Goal: Answer question/provide support: Share knowledge or assist other users

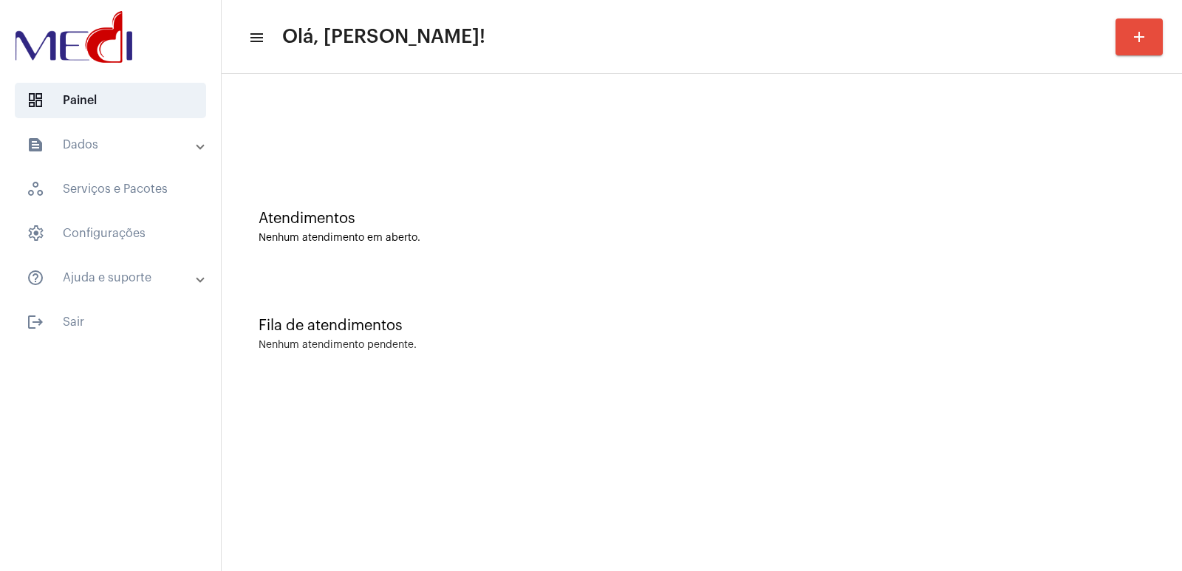
click at [288, 126] on div at bounding box center [702, 131] width 886 height 11
click at [776, 345] on div "Nenhum atendimento pendente." at bounding box center [702, 345] width 886 height 11
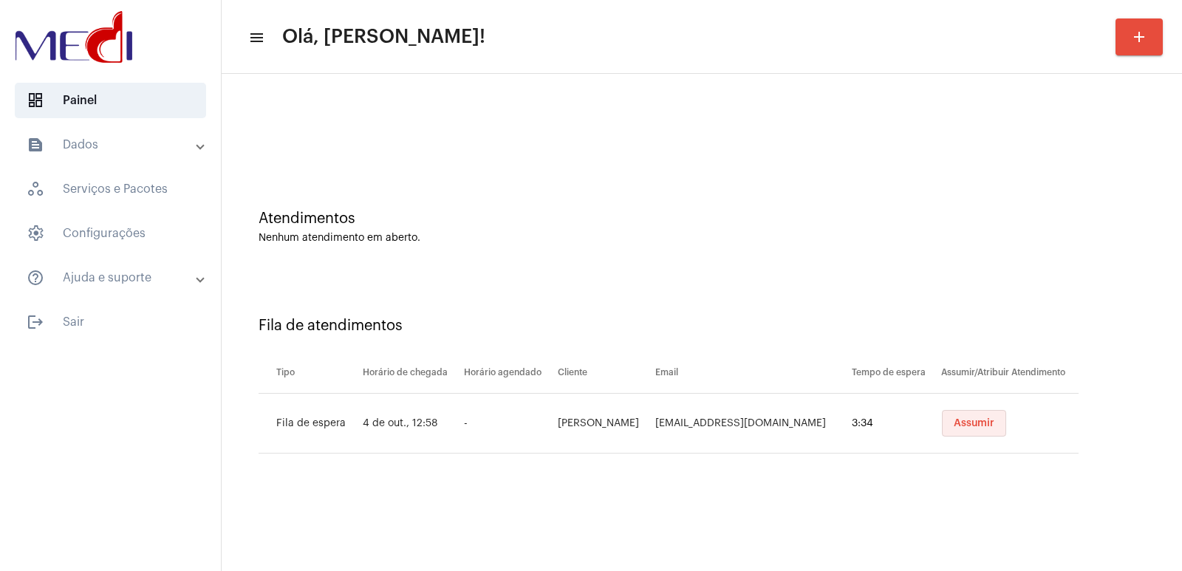
click at [967, 422] on span "Assumir" at bounding box center [974, 423] width 41 height 10
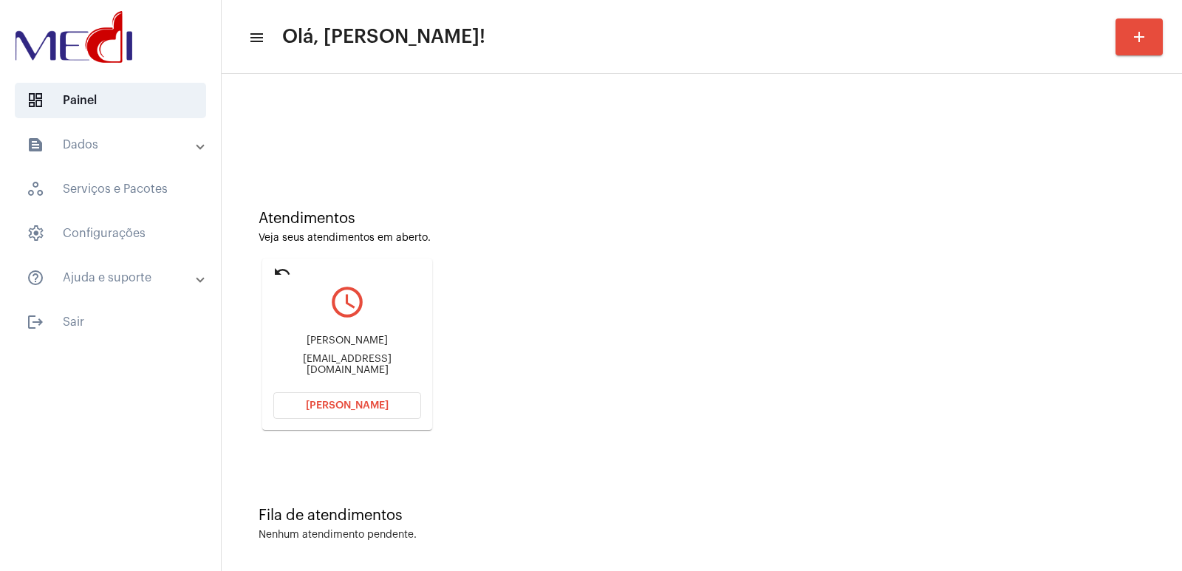
drag, startPoint x: 787, startPoint y: 386, endPoint x: 752, endPoint y: 386, distance: 34.7
click at [767, 386] on div "Atendimentos Veja seus atendimentos em aberto. undo query_builder Laís Ranzoni …" at bounding box center [701, 314] width 945 height 297
click at [355, 346] on div "Laís Ranzoni" at bounding box center [347, 340] width 148 height 11
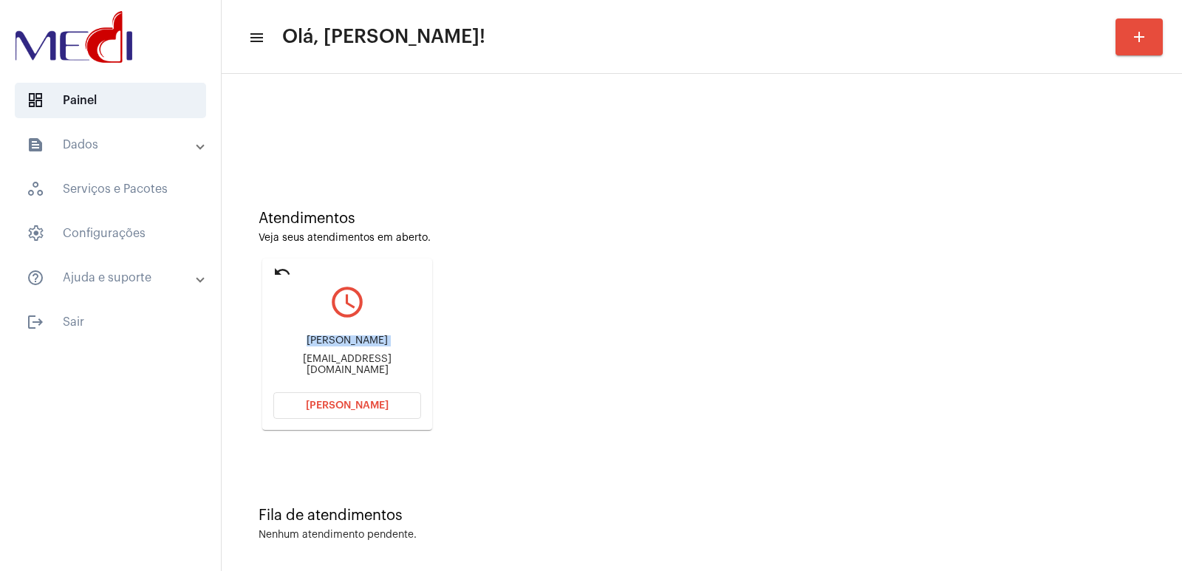
copy div "Laís Ranzoni"
click at [345, 401] on span "Abrir Chamada" at bounding box center [347, 405] width 83 height 10
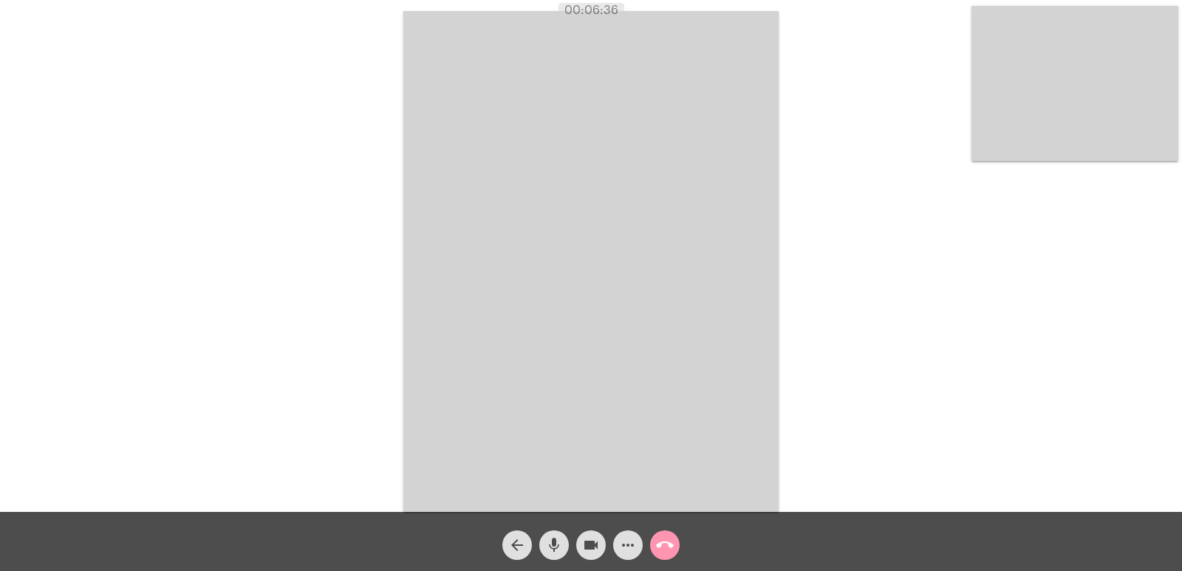
click at [687, 308] on video at bounding box center [590, 261] width 375 height 501
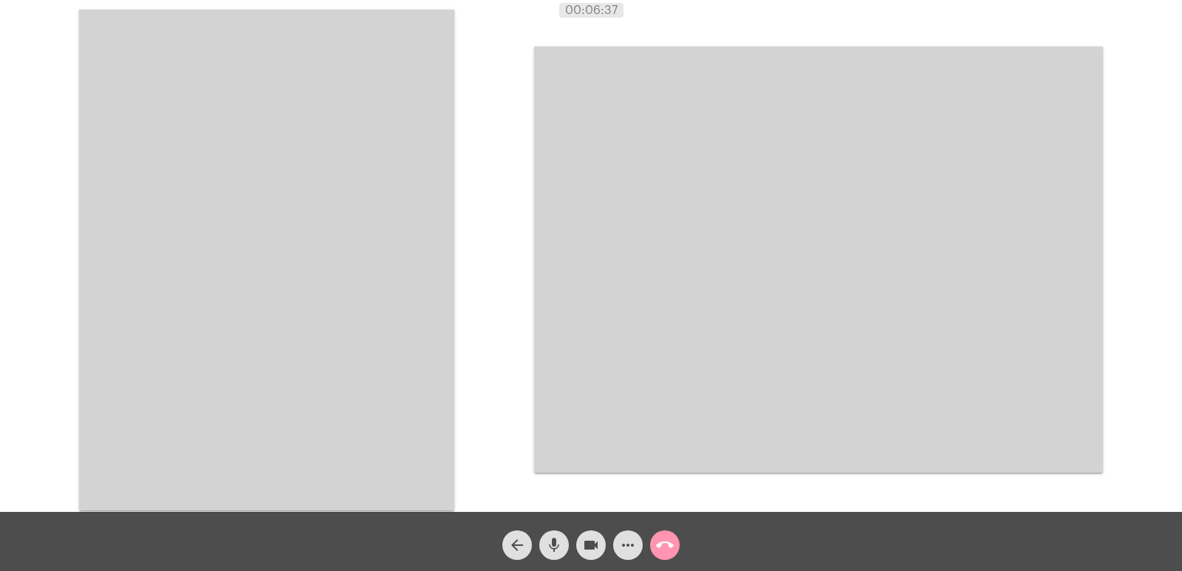
click at [295, 202] on video at bounding box center [266, 260] width 375 height 501
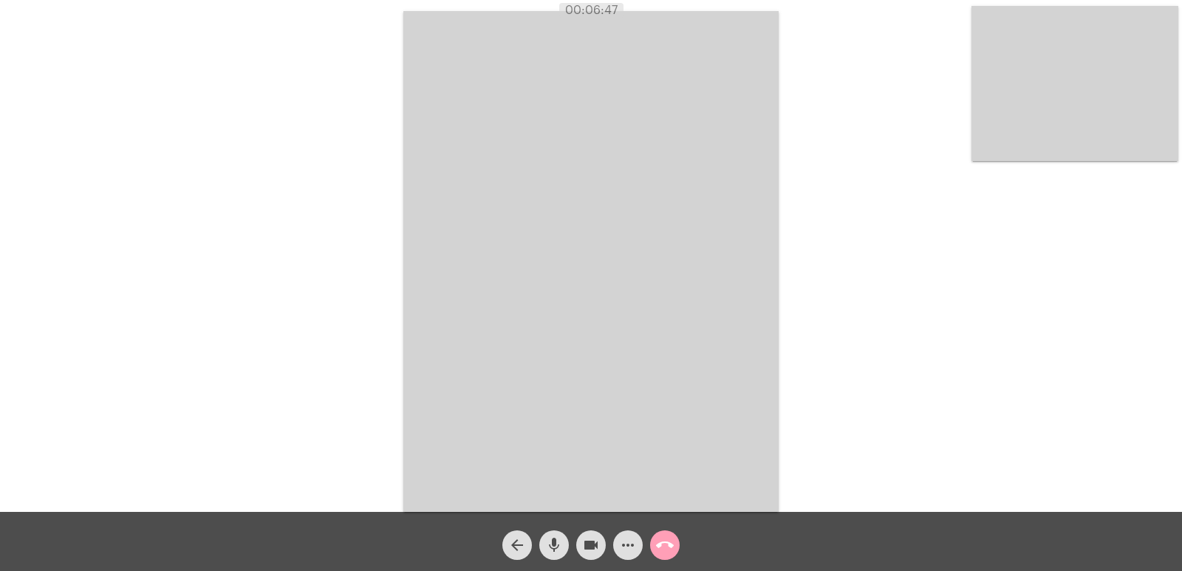
click at [663, 545] on mat-icon "call_end" at bounding box center [665, 545] width 18 height 18
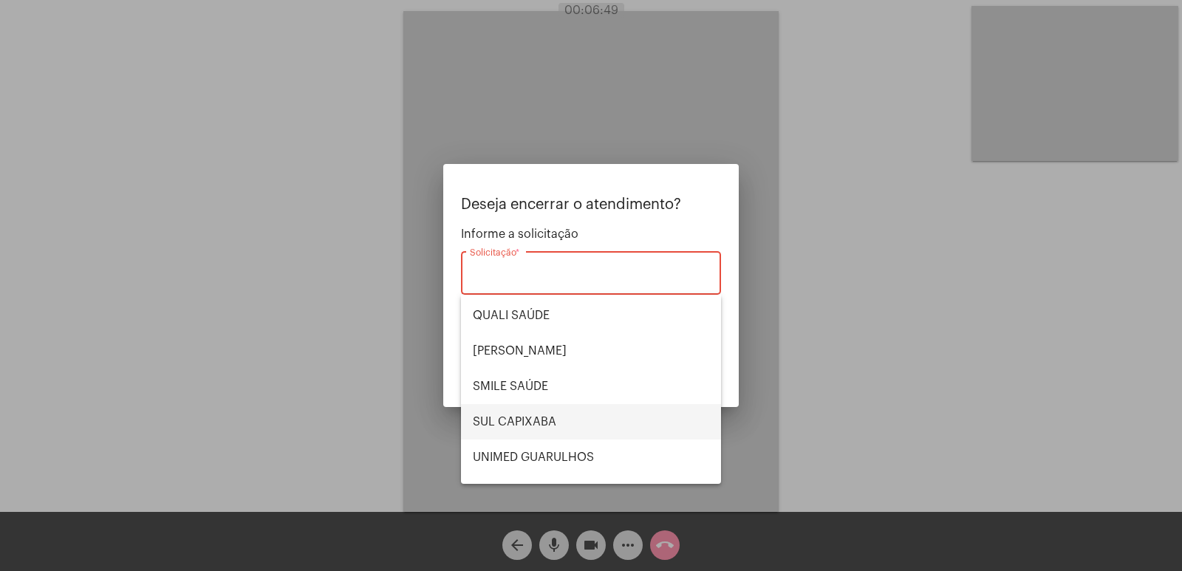
scroll to position [307, 0]
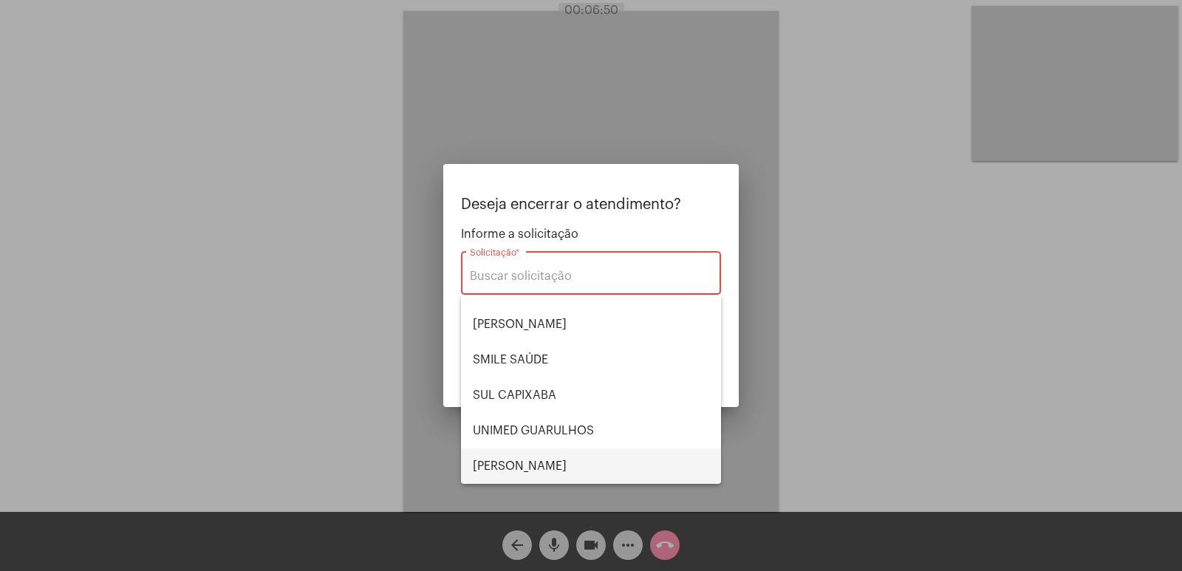
click at [550, 452] on span "VERA CRUZ" at bounding box center [591, 465] width 236 height 35
type input "VERA CRUZ"
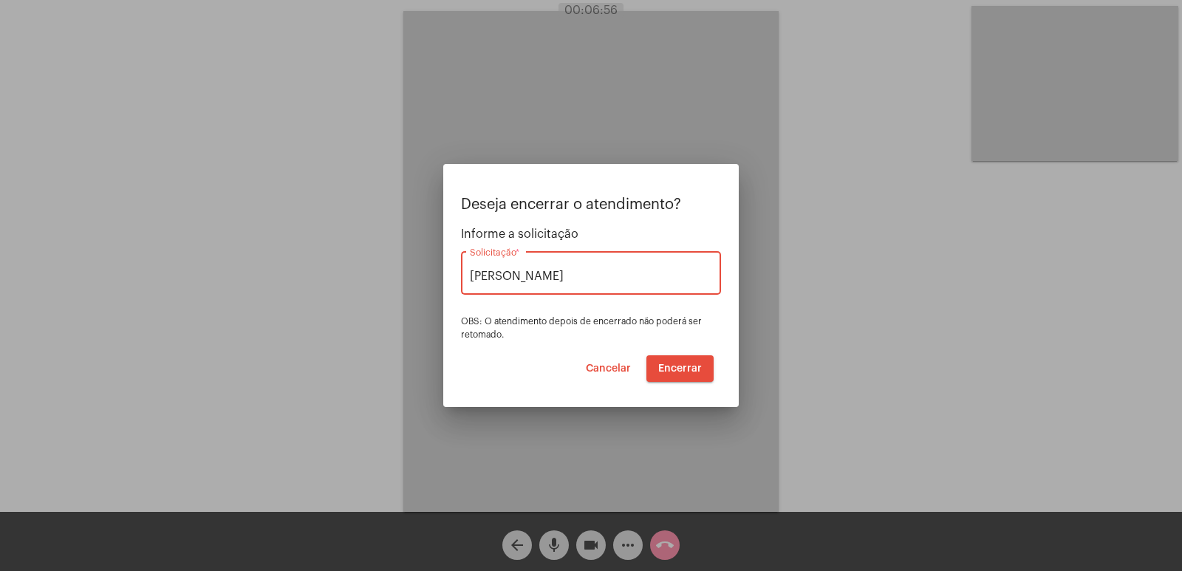
click at [682, 370] on span "Encerrar" at bounding box center [680, 368] width 44 height 10
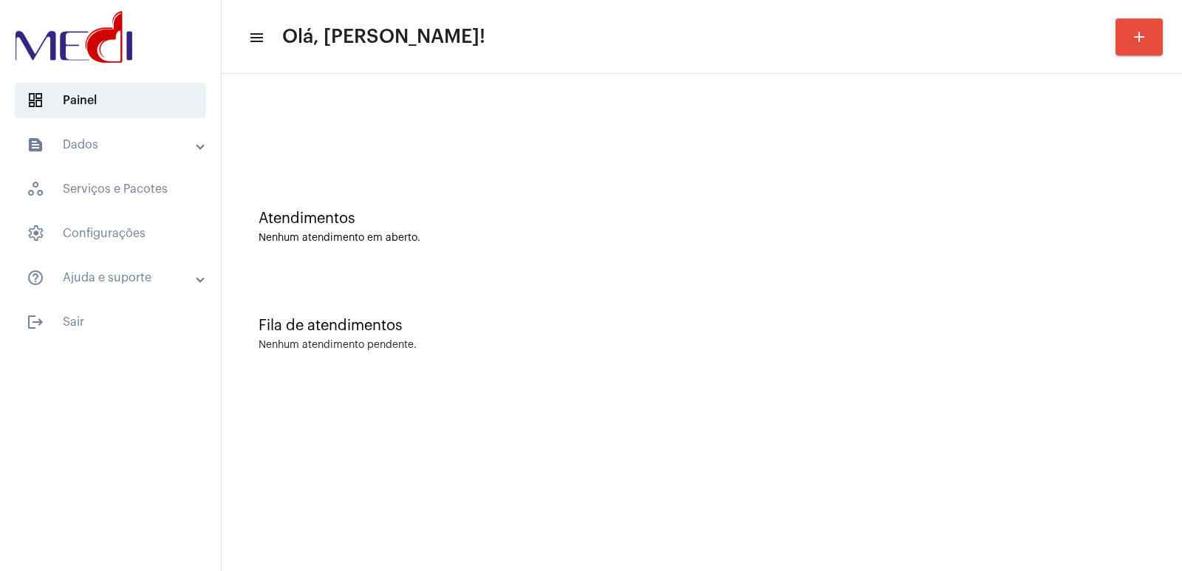
drag, startPoint x: 792, startPoint y: 519, endPoint x: 761, endPoint y: 499, distance: 36.9
click at [786, 513] on mat-sidenav-content "menu Olá, Vivian! add Atendimentos Nenhum atendimento em aberto. Fila de atendi…" at bounding box center [702, 285] width 960 height 571
click at [654, 558] on mat-sidenav-content "menu Olá, Vivian! add Atendimentos Nenhum atendimento em aberto. Fila de atendi…" at bounding box center [702, 285] width 960 height 571
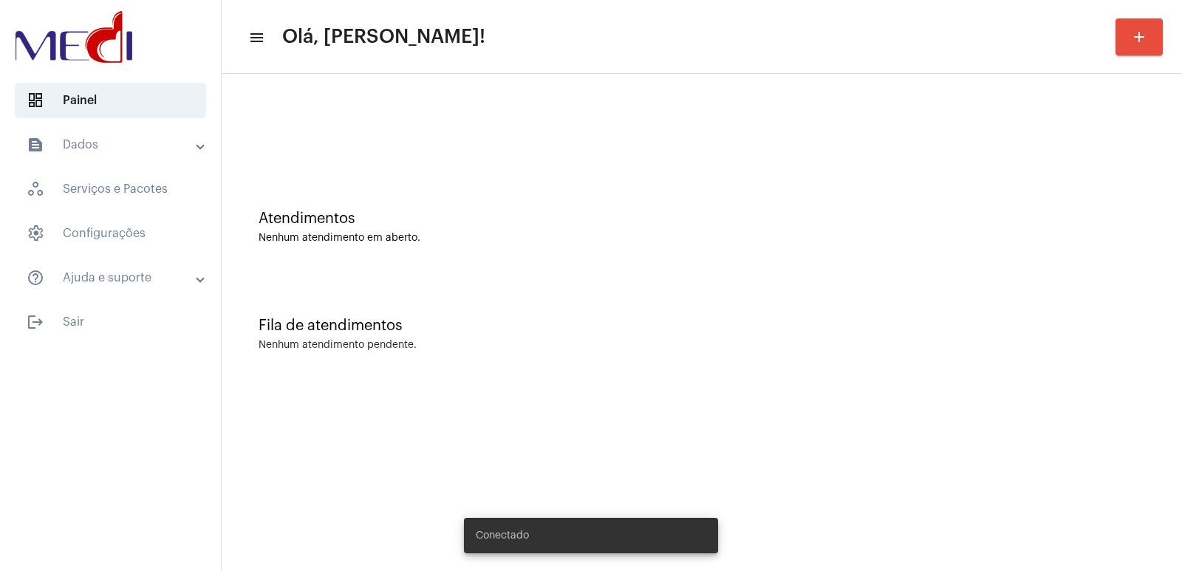
drag, startPoint x: 415, startPoint y: 182, endPoint x: 379, endPoint y: 172, distance: 37.4
click at [415, 182] on div "Atendimentos Nenhum atendimento em aberto." at bounding box center [701, 219] width 945 height 107
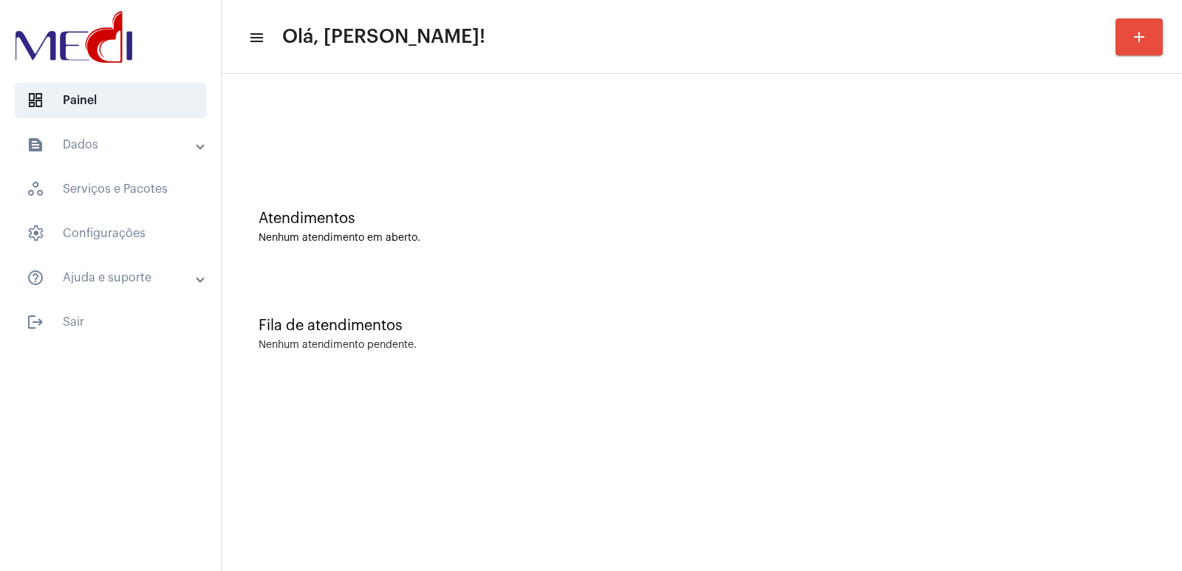
click at [957, 338] on div "Fila de atendimentos Nenhum atendimento pendente." at bounding box center [701, 326] width 945 height 107
click at [801, 342] on div "Nenhum atendimento pendente." at bounding box center [702, 345] width 886 height 11
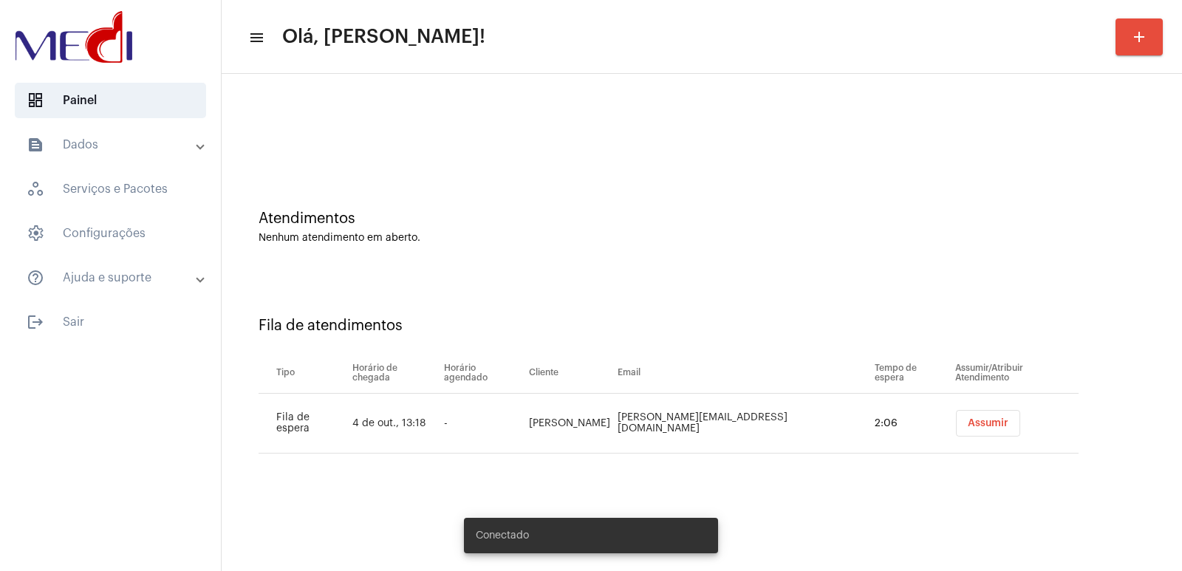
drag, startPoint x: 915, startPoint y: 513, endPoint x: 892, endPoint y: 458, distance: 59.3
click at [912, 505] on mat-sidenav-content "menu Olá, [PERSON_NAME]! add Atendimentos Nenhum atendimento em aberto. Fila de…" at bounding box center [702, 285] width 960 height 571
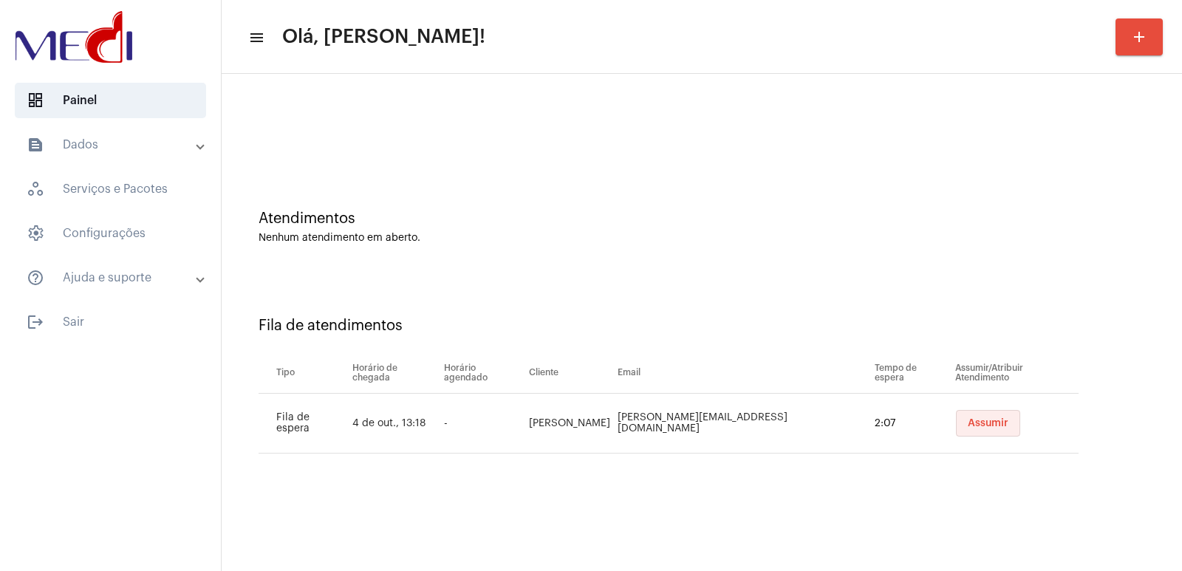
click at [956, 417] on button "Assumir" at bounding box center [988, 423] width 64 height 27
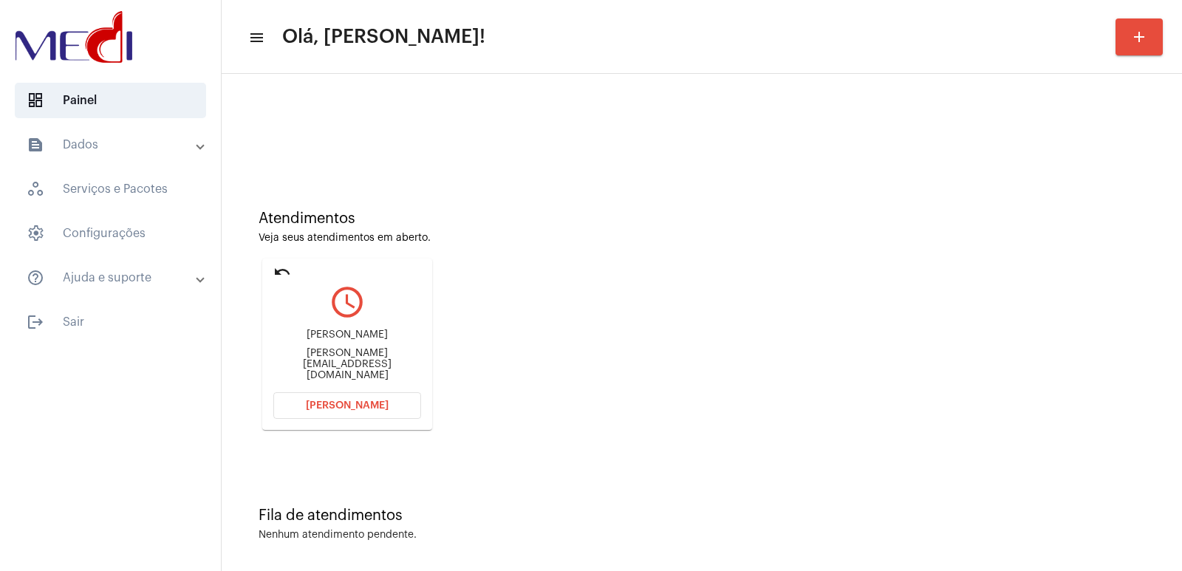
click at [362, 339] on div "João Victor Joao.viictoh@hotmail.com" at bounding box center [347, 355] width 148 height 66
copy div "João Victor"
click at [387, 410] on button "Abrir Chamada" at bounding box center [347, 405] width 148 height 27
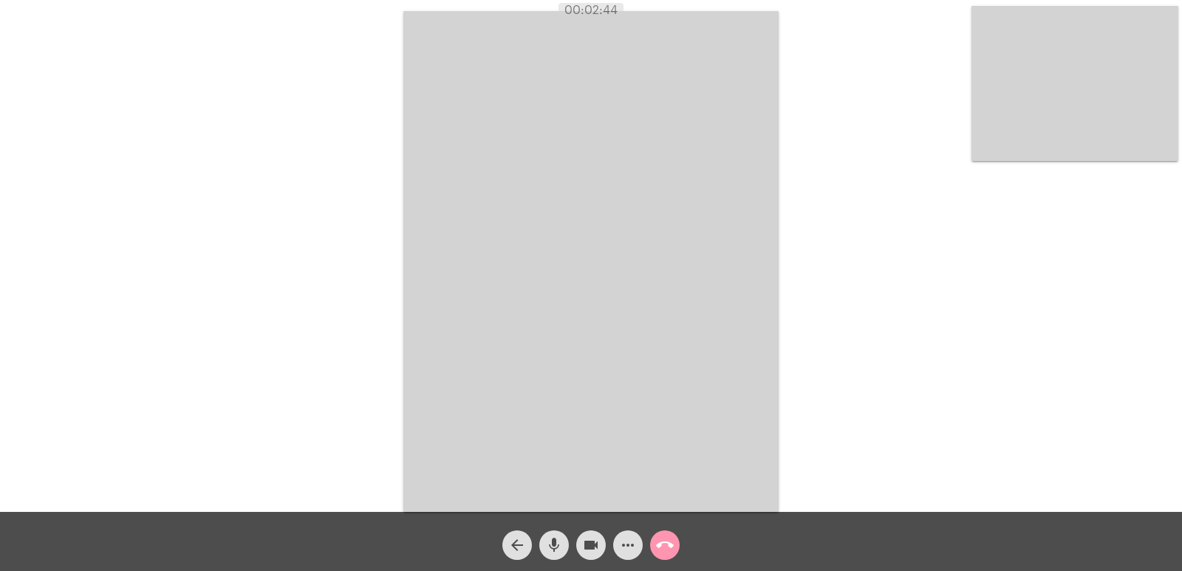
click at [448, 308] on video at bounding box center [590, 261] width 375 height 501
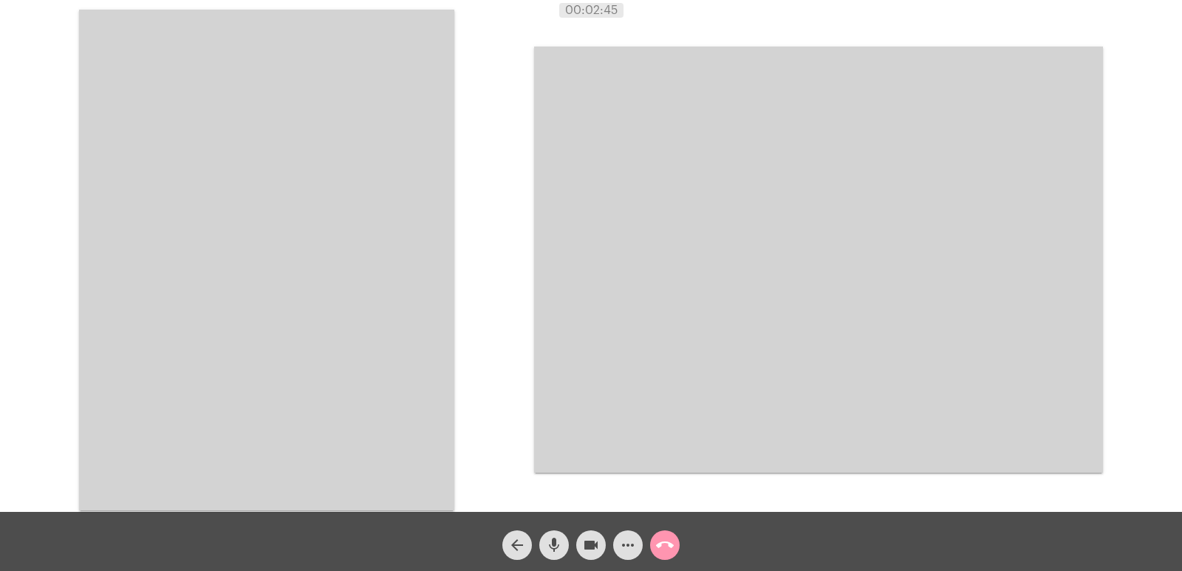
click at [669, 544] on mat-icon "call_end" at bounding box center [665, 545] width 18 height 18
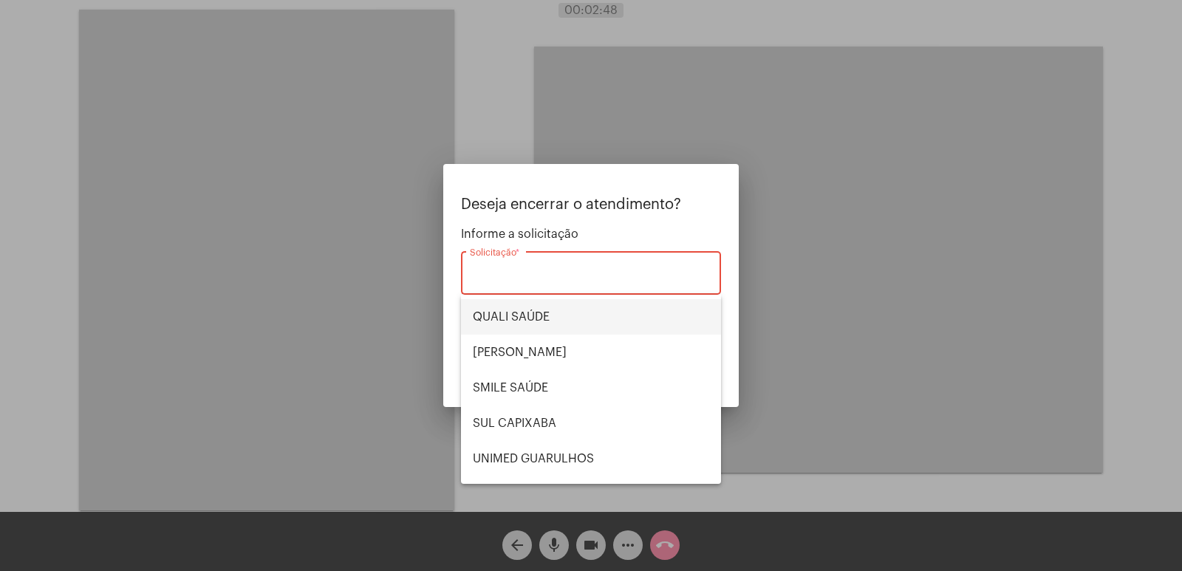
scroll to position [233, 0]
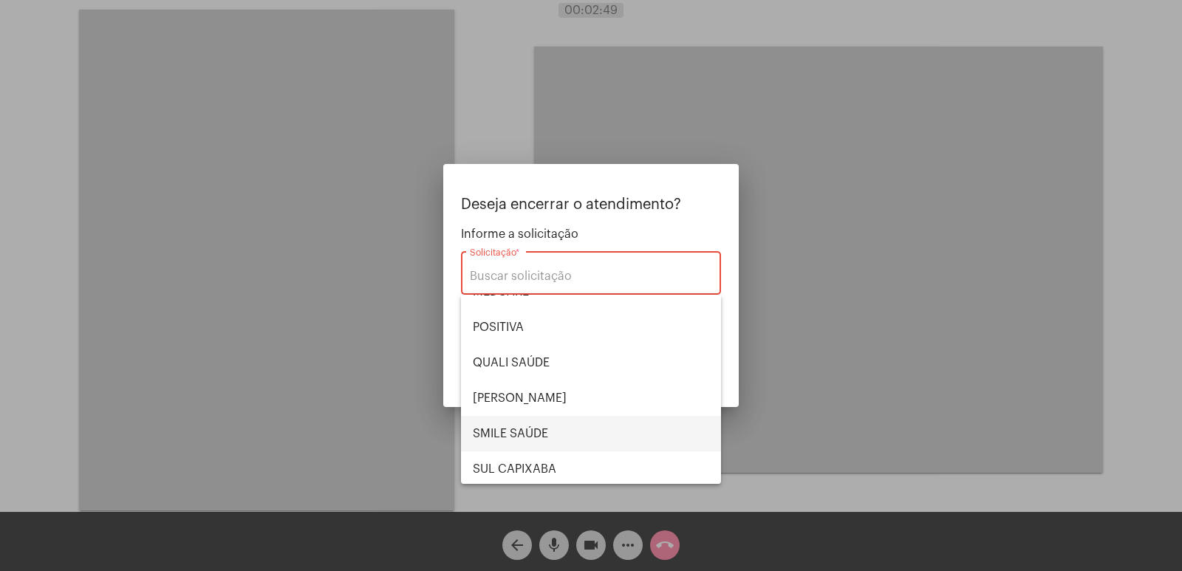
click at [538, 440] on span "SMILE SAÚDE" at bounding box center [591, 433] width 236 height 35
type input "SMILE SAÚDE"
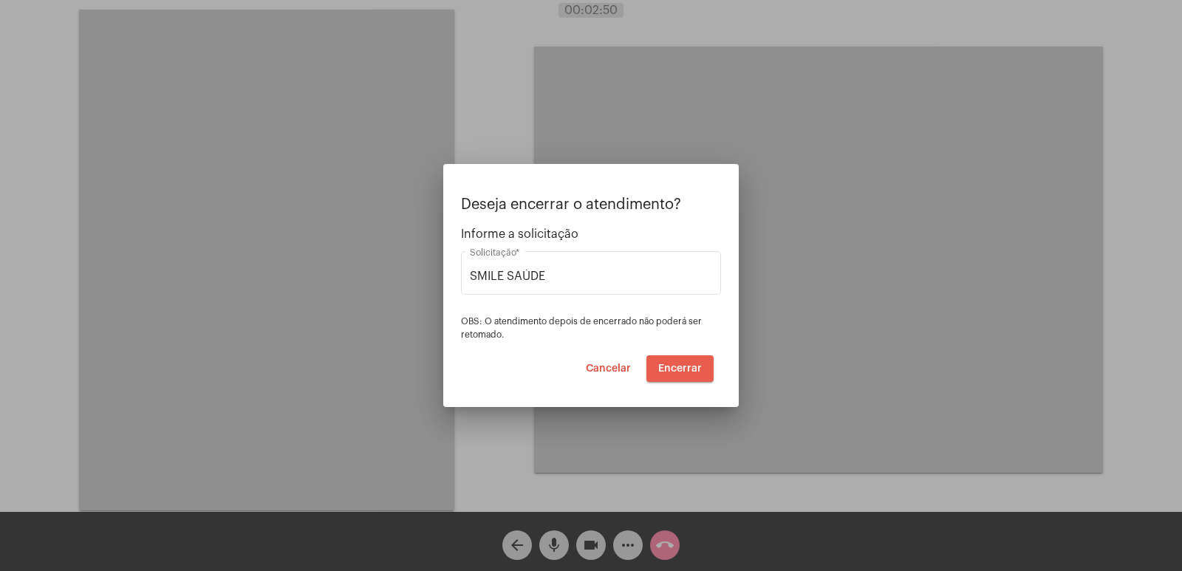
click at [674, 375] on button "Encerrar" at bounding box center [679, 368] width 67 height 27
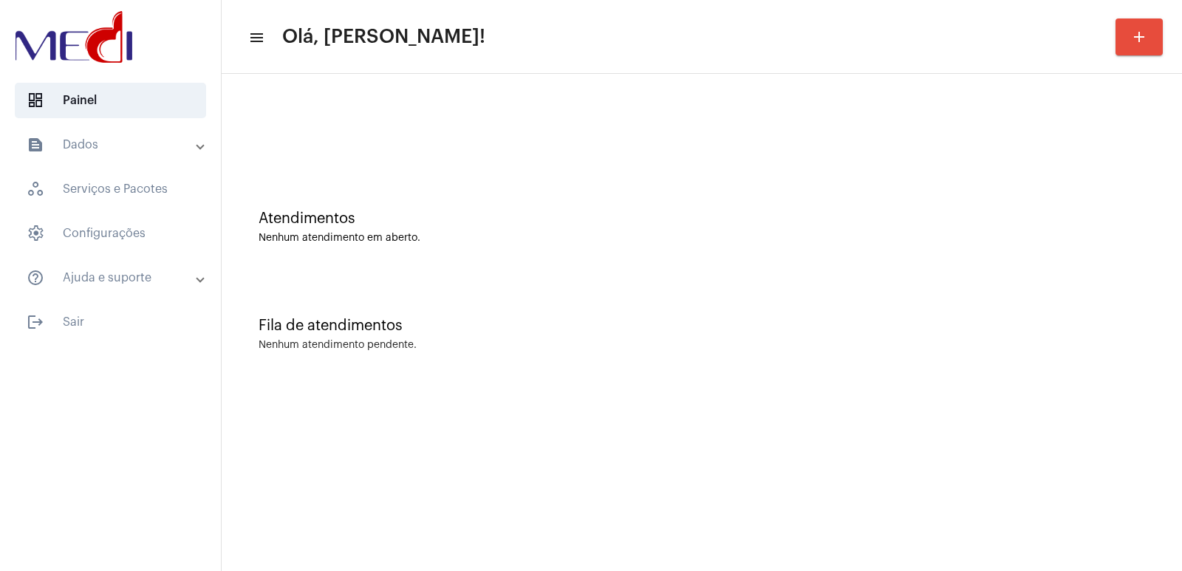
click at [875, 538] on mat-sidenav-content "menu Olá, Vivian! add Atendimentos Nenhum atendimento em aberto. Fila de atendi…" at bounding box center [702, 285] width 960 height 571
click at [496, 158] on div at bounding box center [701, 123] width 945 height 85
click at [496, 159] on div at bounding box center [701, 123] width 945 height 85
click at [376, 169] on div "Atendimentos Nenhum atendimento em aberto." at bounding box center [701, 219] width 945 height 107
drag, startPoint x: 742, startPoint y: 519, endPoint x: 690, endPoint y: 437, distance: 96.9
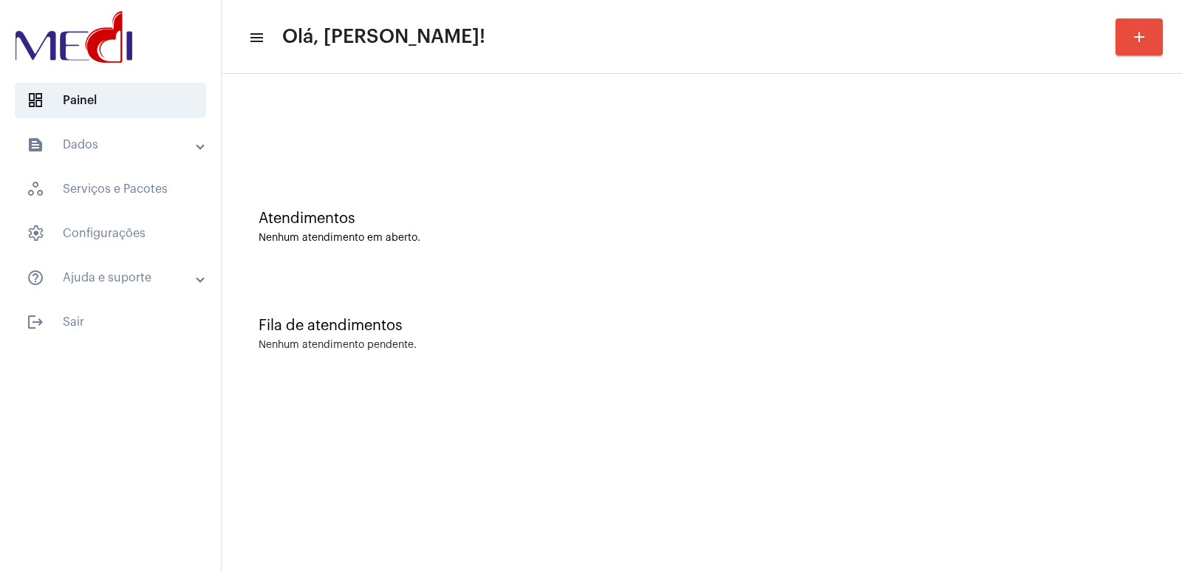
click at [731, 502] on mat-sidenav-content "menu Olá, Vivian! add Atendimentos Nenhum atendimento em aberto. Fila de atendi…" at bounding box center [702, 285] width 960 height 571
click at [440, 167] on div "Atendimentos Nenhum atendimento em aberto." at bounding box center [701, 219] width 945 height 107
drag, startPoint x: 0, startPoint y: 0, endPoint x: 470, endPoint y: 187, distance: 505.6
click at [465, 187] on div "Atendimentos Nenhum atendimento em aberto." at bounding box center [701, 219] width 945 height 107
